Goal: Transaction & Acquisition: Subscribe to service/newsletter

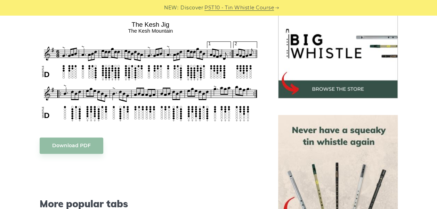
scroll to position [222, 0]
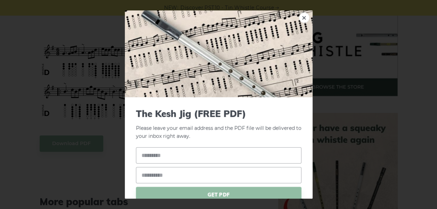
click at [176, 161] on input "text" at bounding box center [218, 155] width 165 height 16
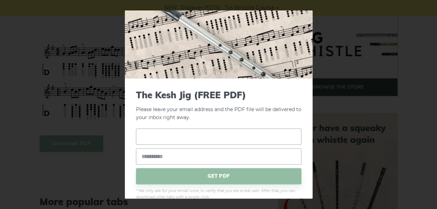
scroll to position [23, 0]
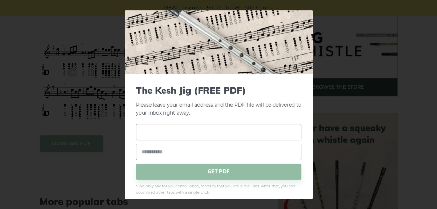
click at [221, 132] on input "text" at bounding box center [218, 132] width 165 height 16
type input "*"
drag, startPoint x: 172, startPoint y: 138, endPoint x: 124, endPoint y: 143, distance: 48.6
click at [124, 143] on div "× The Kesh Jig (FREE PDF) Please leave your email address and the PDF file will…" at bounding box center [218, 104] width 437 height 209
click at [157, 157] on input "email" at bounding box center [218, 152] width 165 height 16
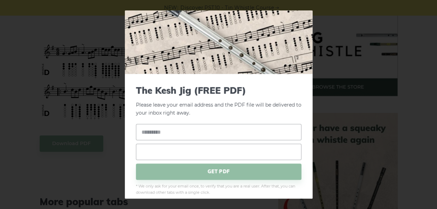
type input "**********"
click at [167, 139] on input "text" at bounding box center [218, 132] width 165 height 16
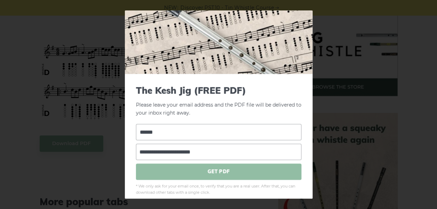
type input "******"
click at [189, 175] on span "GET PDF" at bounding box center [218, 172] width 165 height 16
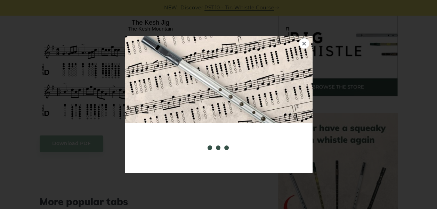
scroll to position [0, 0]
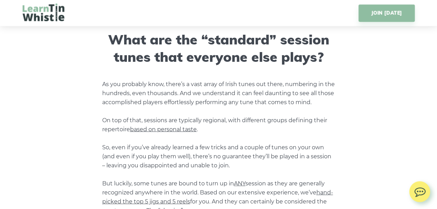
scroll to position [792, 0]
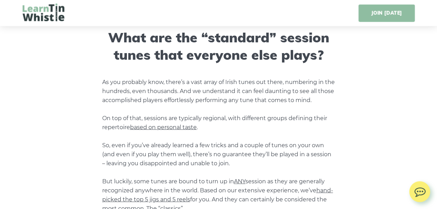
click at [368, 9] on link "JOIN TODAY" at bounding box center [386, 13] width 56 height 17
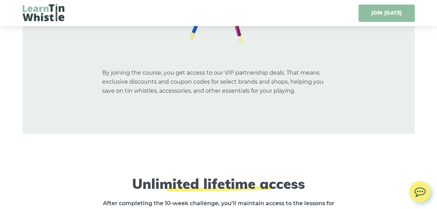
scroll to position [4378, 0]
